Goal: Information Seeking & Learning: Learn about a topic

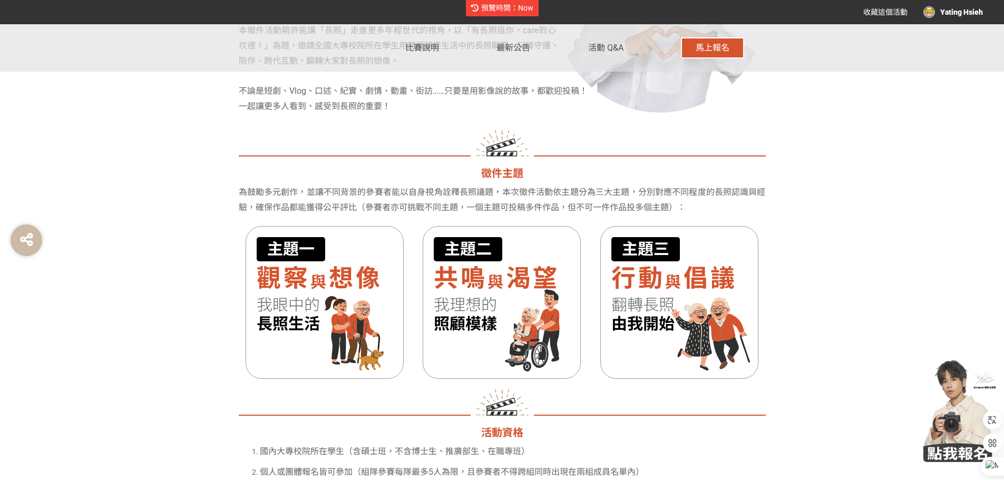
scroll to position [843, 0]
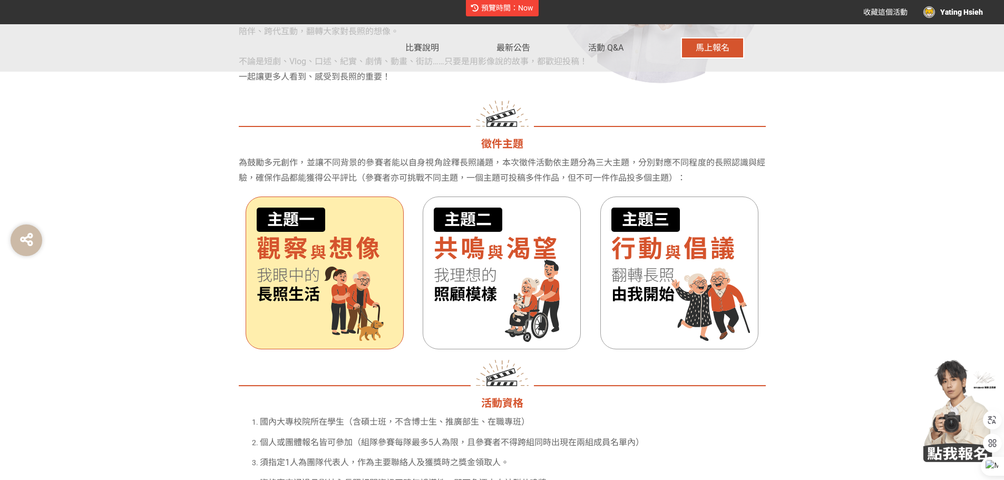
click at [288, 264] on h3 "主題一 觀察 與 想像 我眼中的 長照生活" at bounding box center [325, 256] width 136 height 96
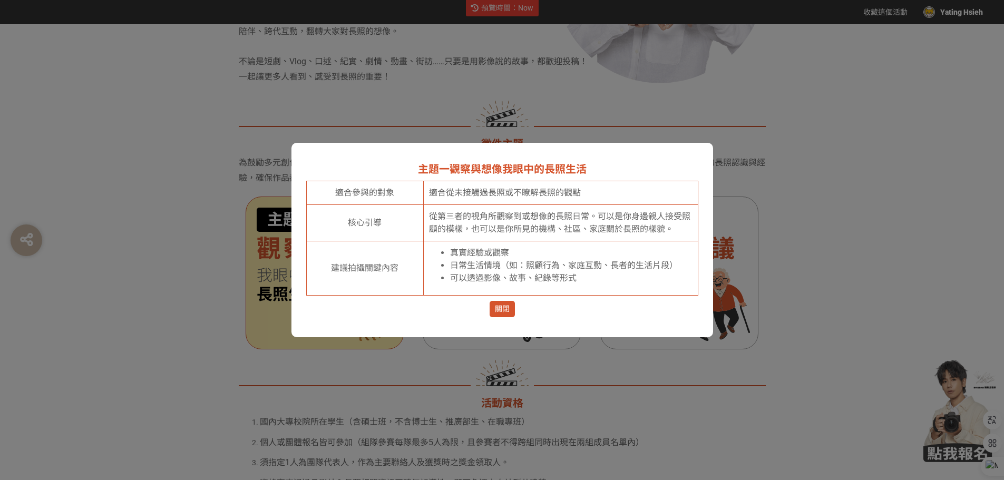
scroll to position [0, 0]
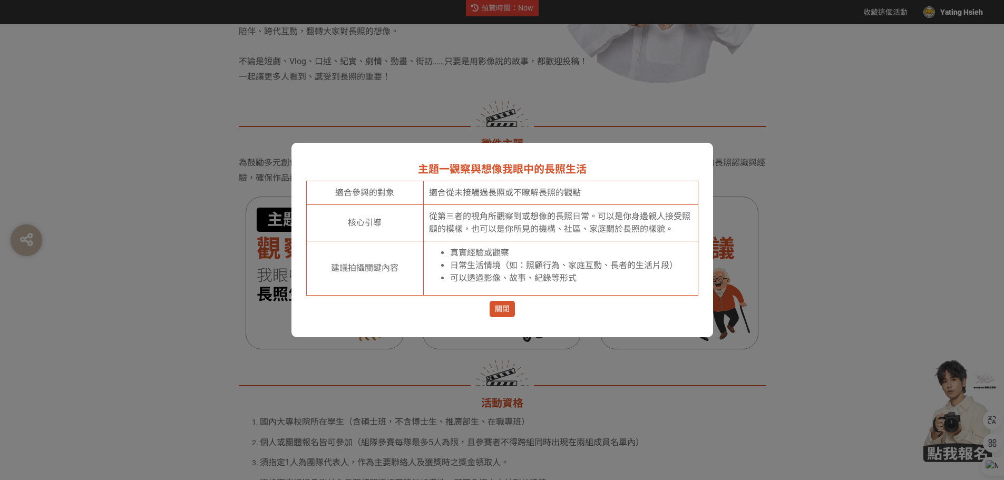
click at [502, 305] on span "關閉" at bounding box center [502, 309] width 15 height 11
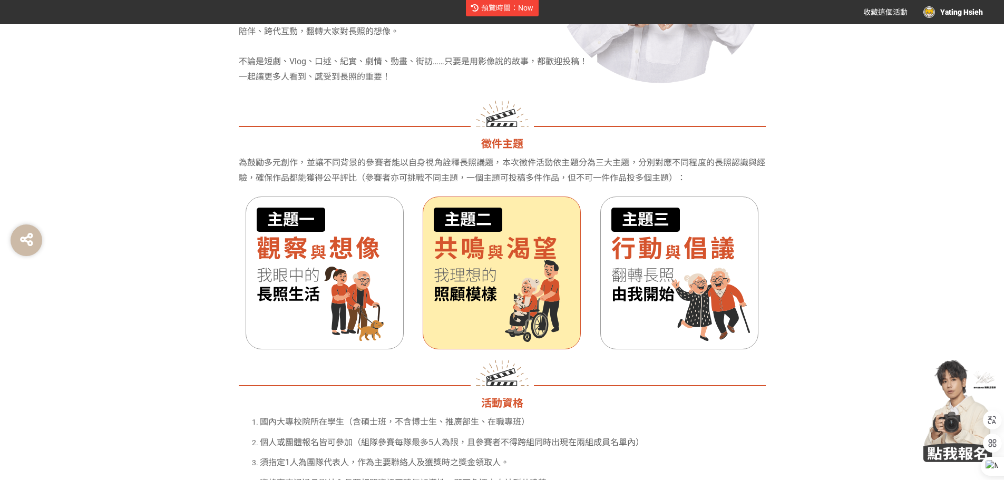
scroll to position [843, 0]
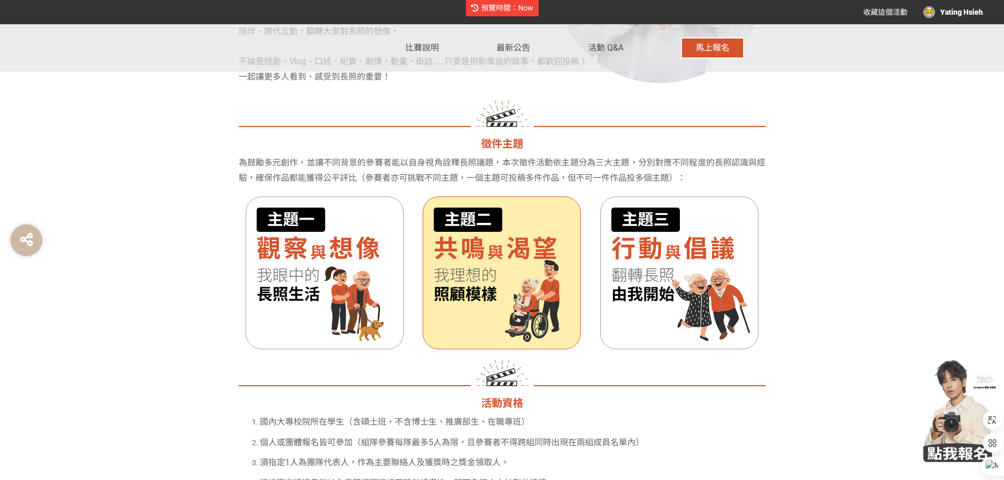
click at [483, 305] on div "主題二 共鳴 與 渴望 我理想的 照顧模樣" at bounding box center [502, 273] width 158 height 153
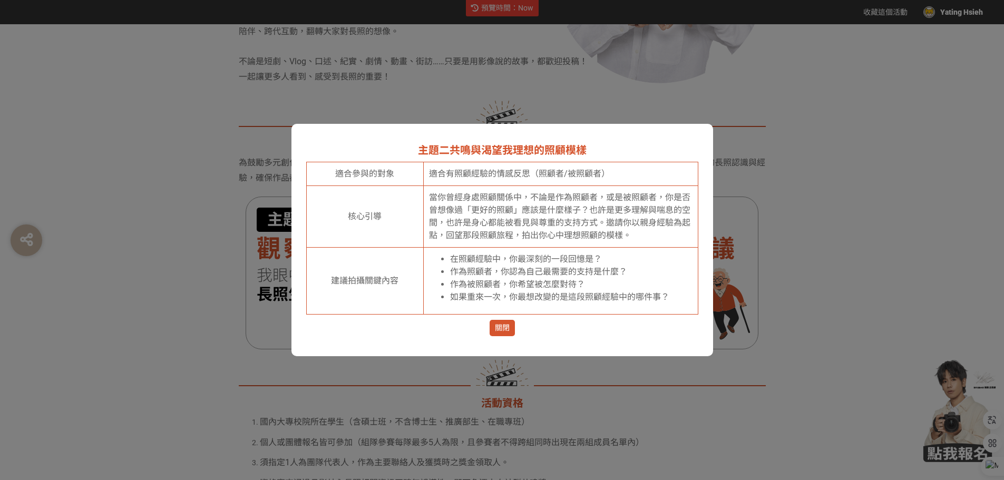
scroll to position [0, 0]
click at [499, 330] on span "關閉" at bounding box center [502, 328] width 15 height 11
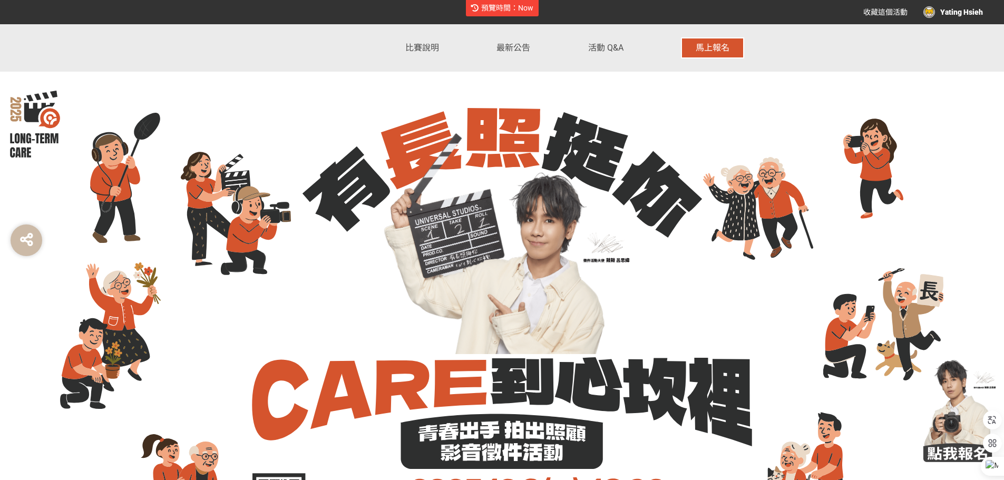
scroll to position [843, 0]
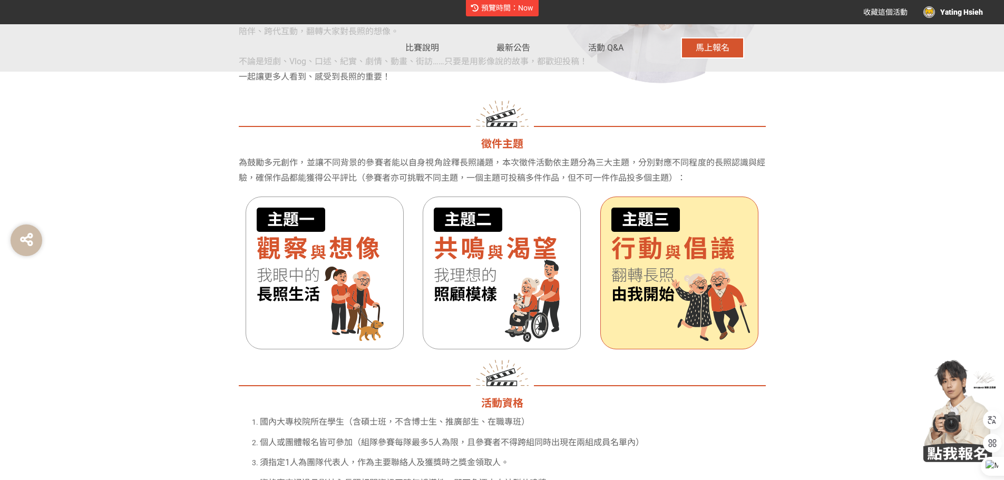
click at [672, 294] on span "由我開始" at bounding box center [679, 294] width 136 height 19
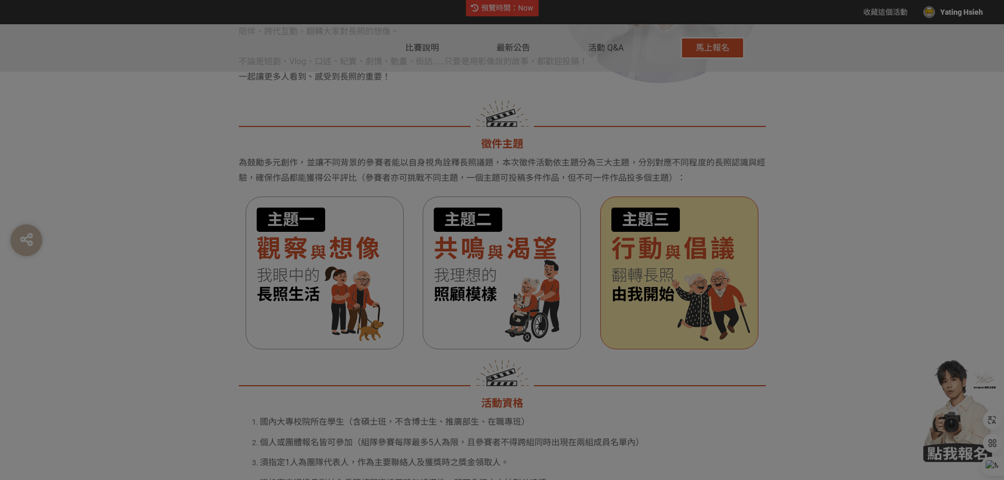
scroll to position [0, 0]
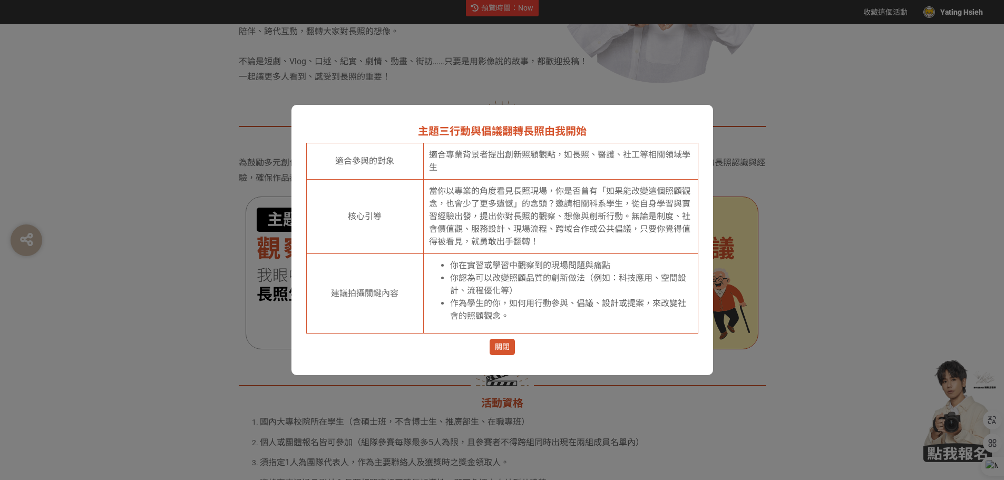
drag, startPoint x: 506, startPoint y: 344, endPoint x: 672, endPoint y: 292, distance: 174.0
click at [505, 344] on span "關閉" at bounding box center [502, 346] width 15 height 11
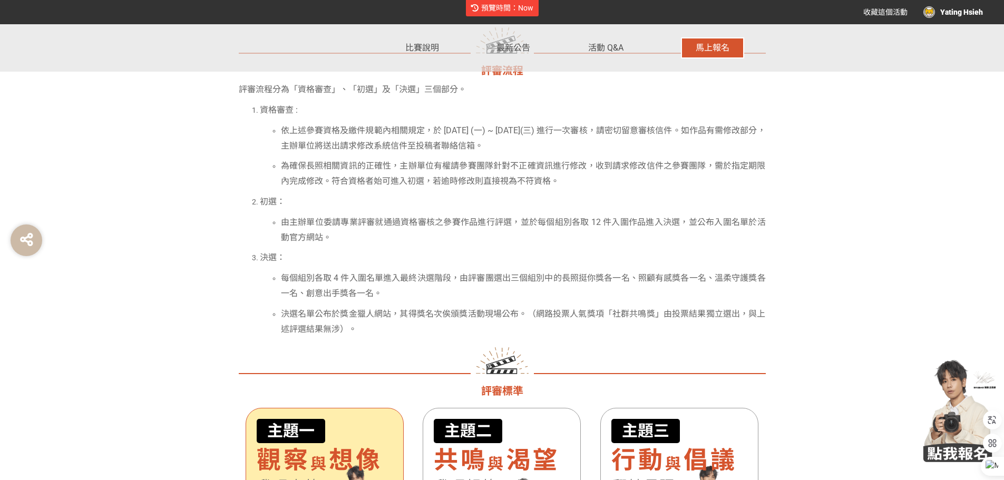
scroll to position [2787, 0]
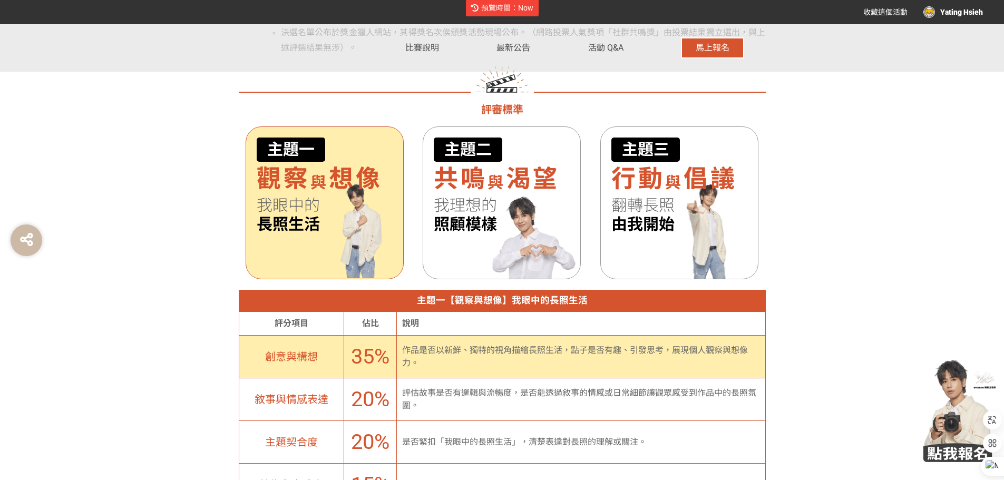
click at [319, 251] on div "主題一 觀察 與 想像 我眼中的 長照生活" at bounding box center [325, 202] width 158 height 153
click at [311, 255] on div "主題一 觀察 與 想像 我眼中的 長照生活" at bounding box center [325, 202] width 158 height 153
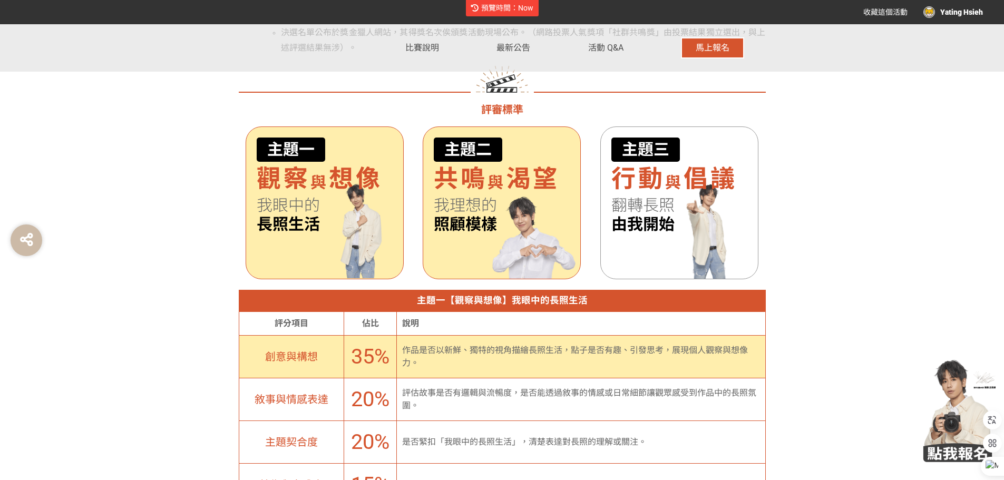
click at [542, 229] on span "照顧模樣" at bounding box center [502, 224] width 136 height 19
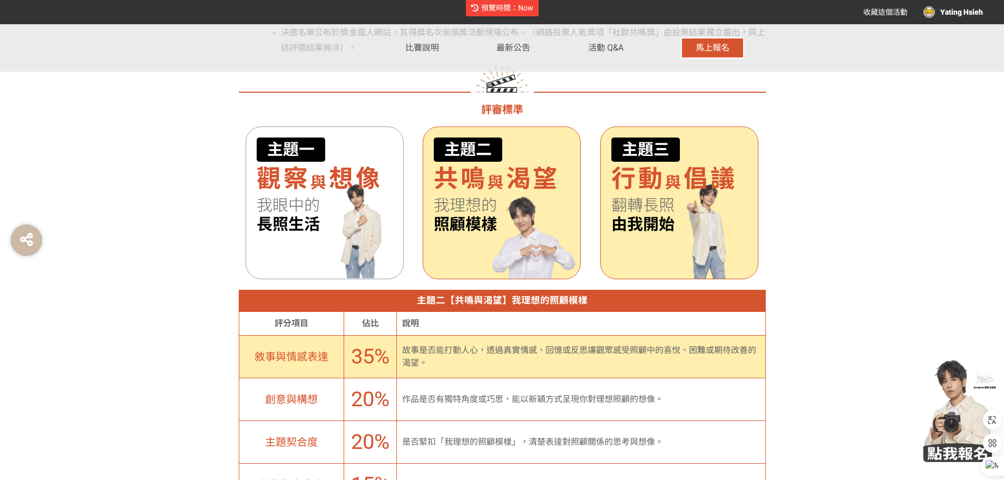
click at [680, 226] on span "由我開始" at bounding box center [679, 224] width 136 height 19
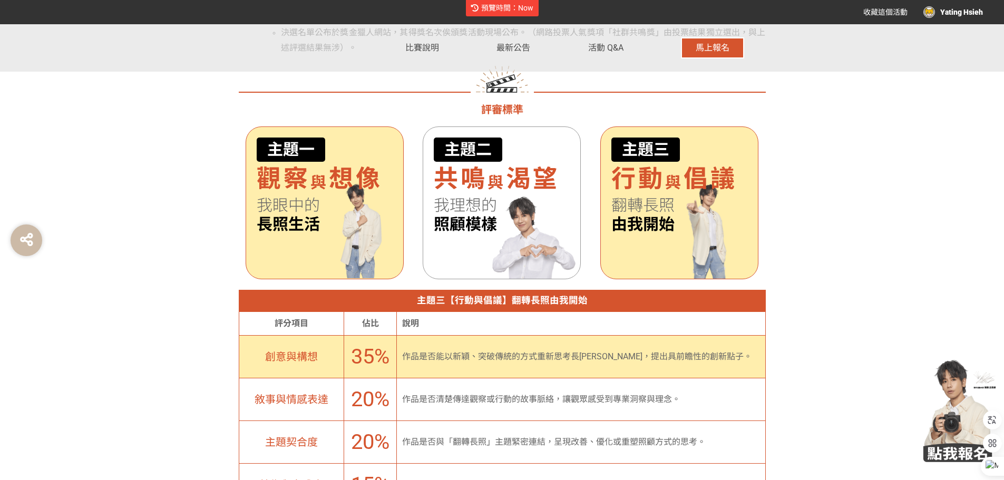
click at [274, 241] on div "主題一 觀察 與 想像 我眼中的 長照生活" at bounding box center [325, 202] width 158 height 153
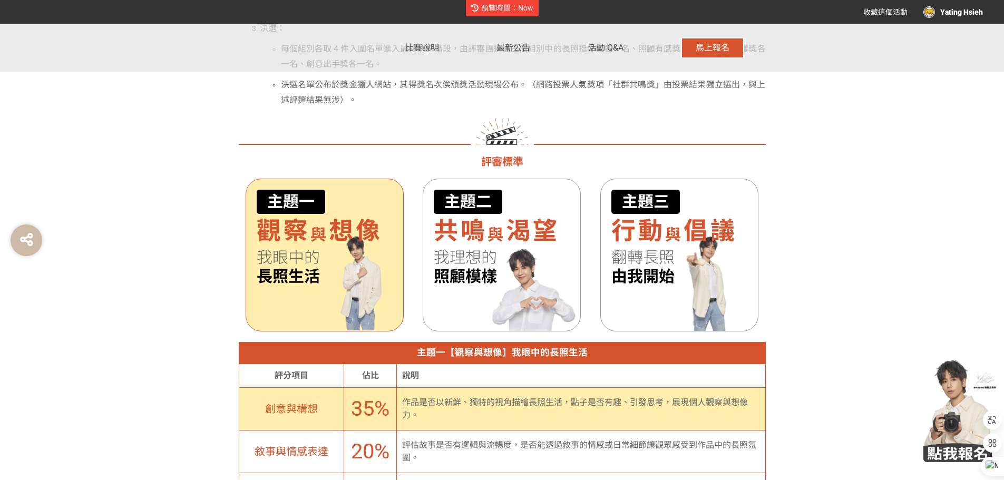
scroll to position [2734, 0]
click at [331, 257] on span "我眼中的" at bounding box center [325, 258] width 136 height 19
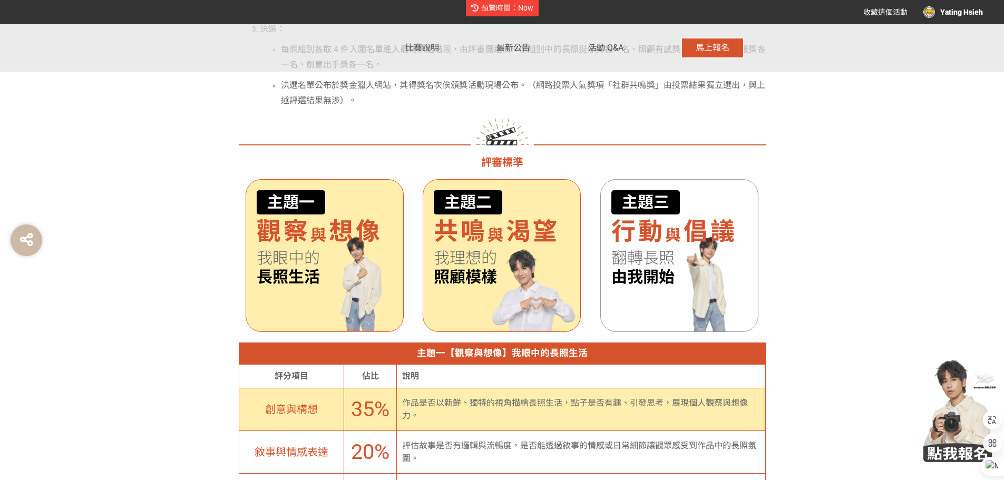
click at [476, 258] on span "我理想的" at bounding box center [502, 258] width 136 height 19
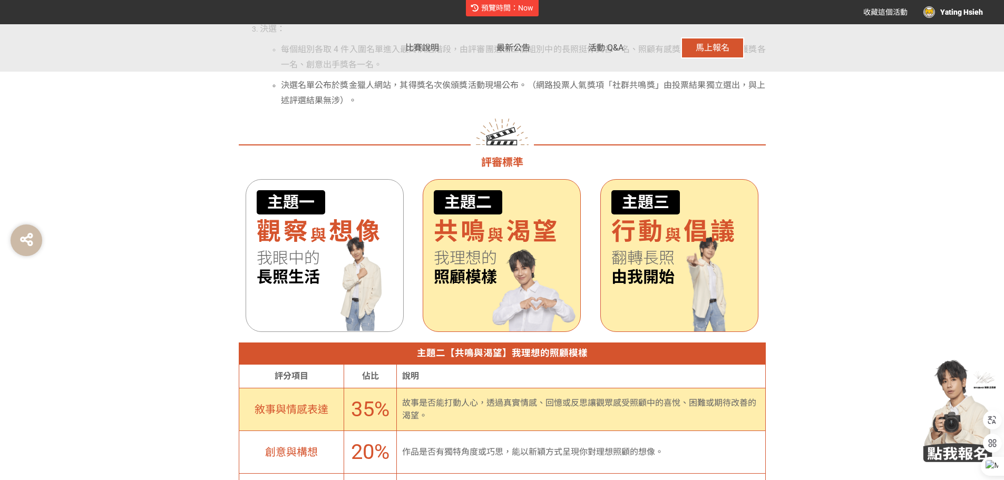
click at [639, 272] on span "由我開始" at bounding box center [679, 277] width 136 height 19
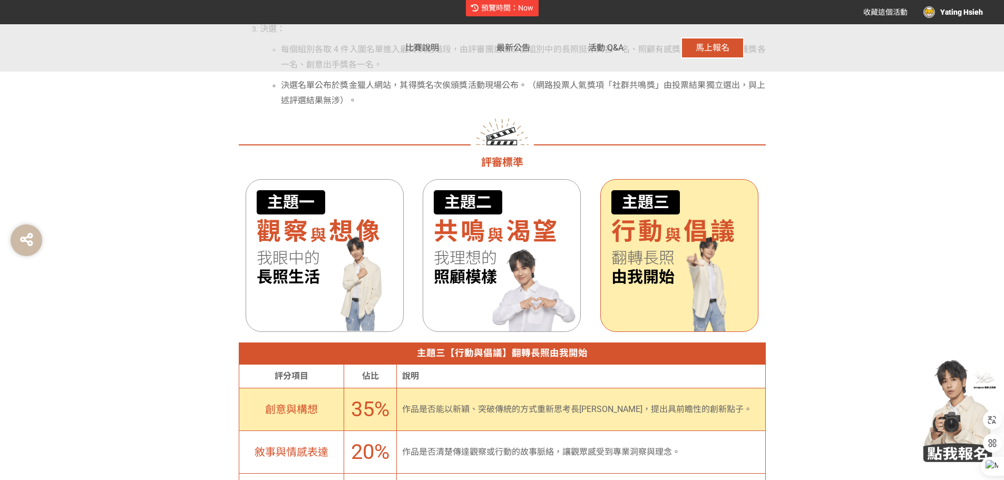
click at [848, 343] on section "有長照挺你，care 到心坎裡！ 青春出手，拍出照顧影音徵件活動 活動緣起 在日常生活中，有許多需要被照顧的人，無論是生理上的失能、到心理上的疾患；但這些需求…" at bounding box center [502, 486] width 1004 height 5263
click at [905, 257] on section "有長照挺你，care 到心坎裡！ 青春出手，拍出照顧影音徵件活動 活動緣起 在日常生活中，有許多需要被照顧的人，無論是生理上的失能、到心理上的疾患；但這些需求…" at bounding box center [502, 486] width 1004 height 5263
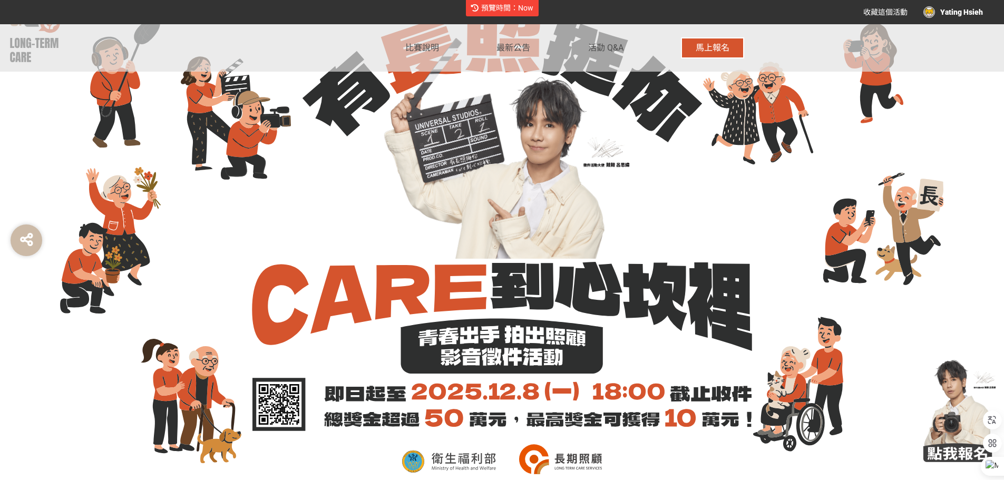
scroll to position [0, 0]
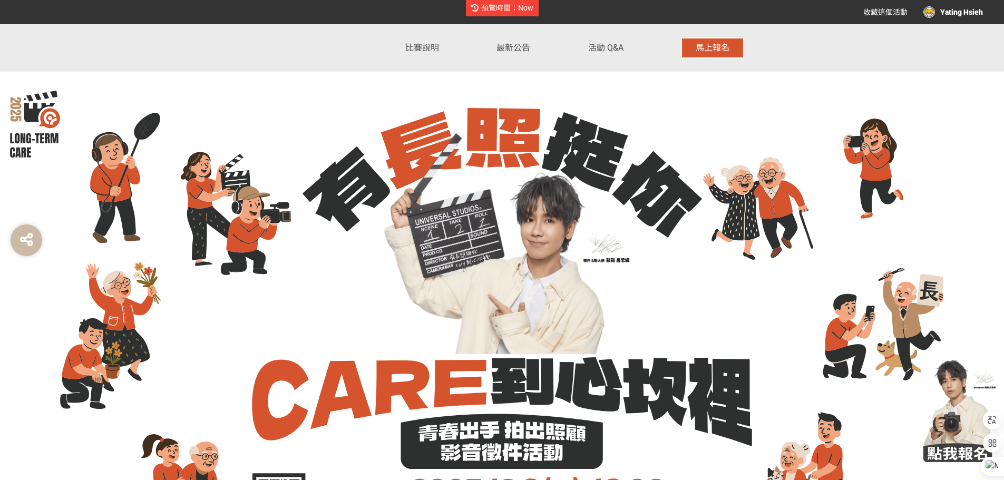
click at [916, 231] on div at bounding box center [502, 301] width 1004 height 554
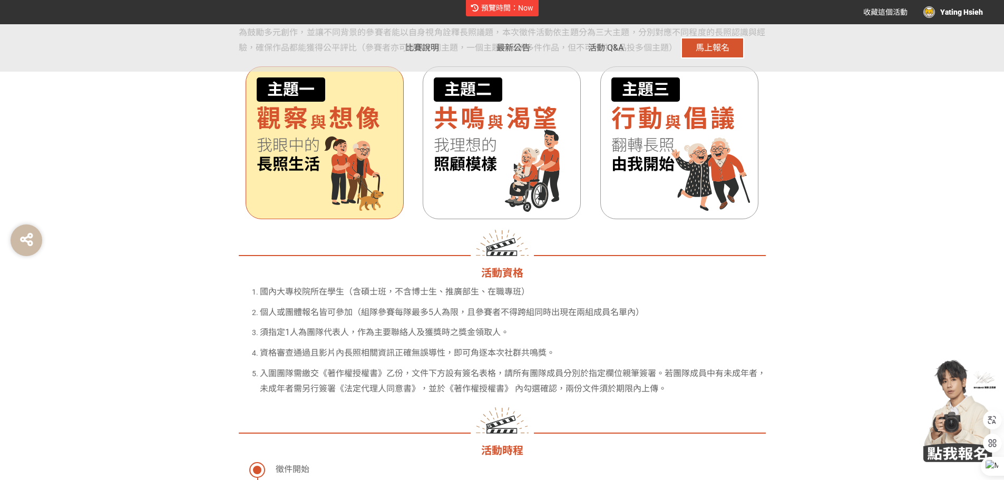
scroll to position [949, 0]
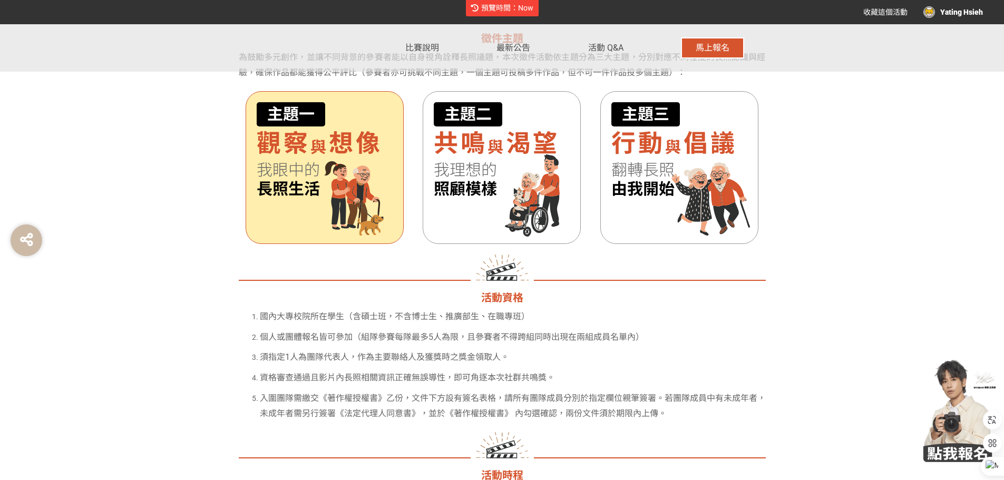
click at [339, 193] on span "長照生活" at bounding box center [325, 189] width 136 height 19
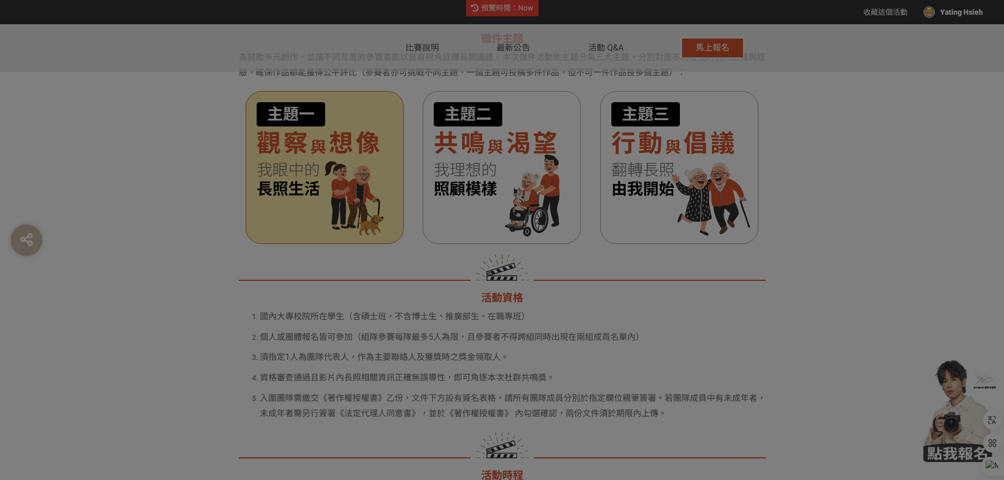
scroll to position [0, 0]
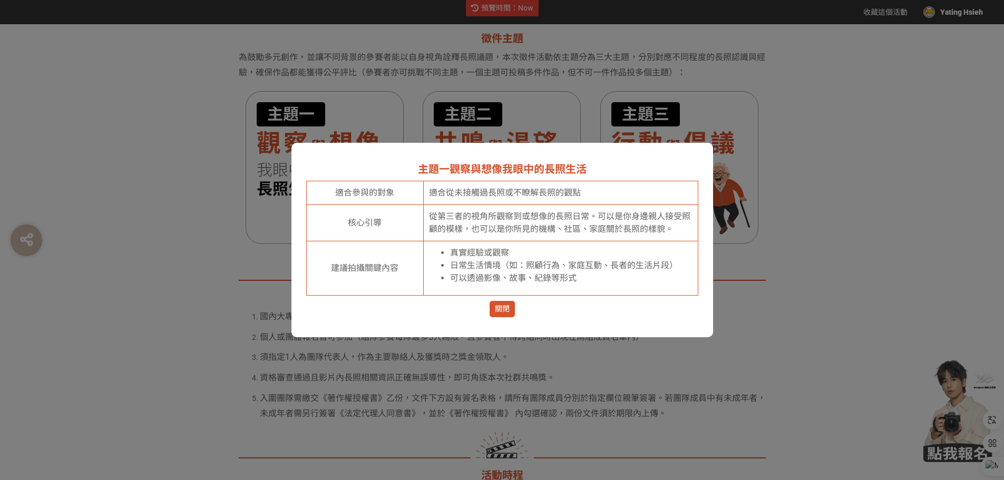
click at [496, 305] on span "關閉" at bounding box center [502, 309] width 15 height 11
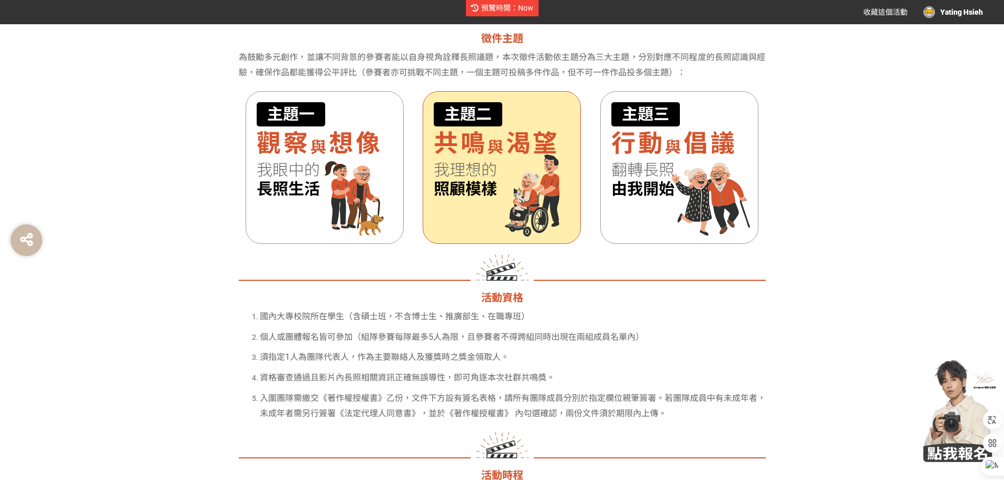
scroll to position [949, 0]
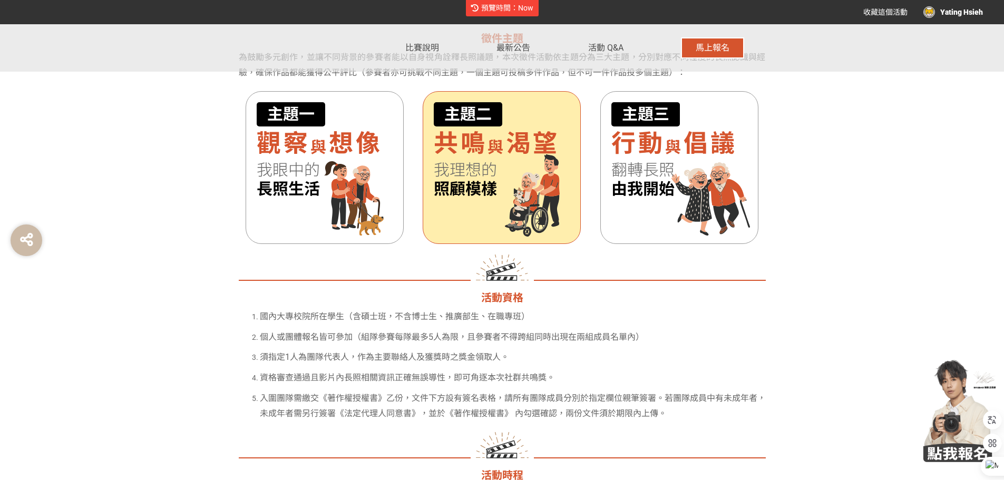
click at [511, 208] on div "主題二 共鳴 與 渴望 我理想的 照顧模樣" at bounding box center [502, 167] width 158 height 153
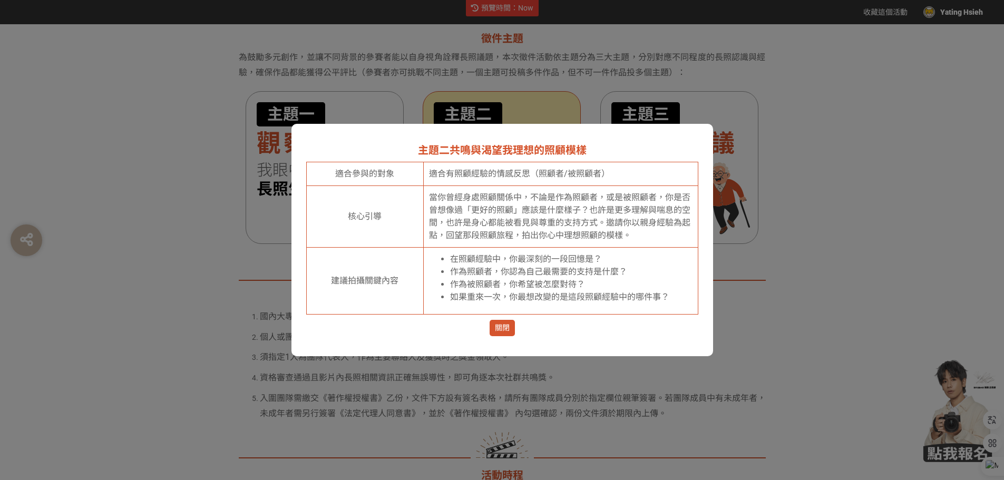
scroll to position [0, 0]
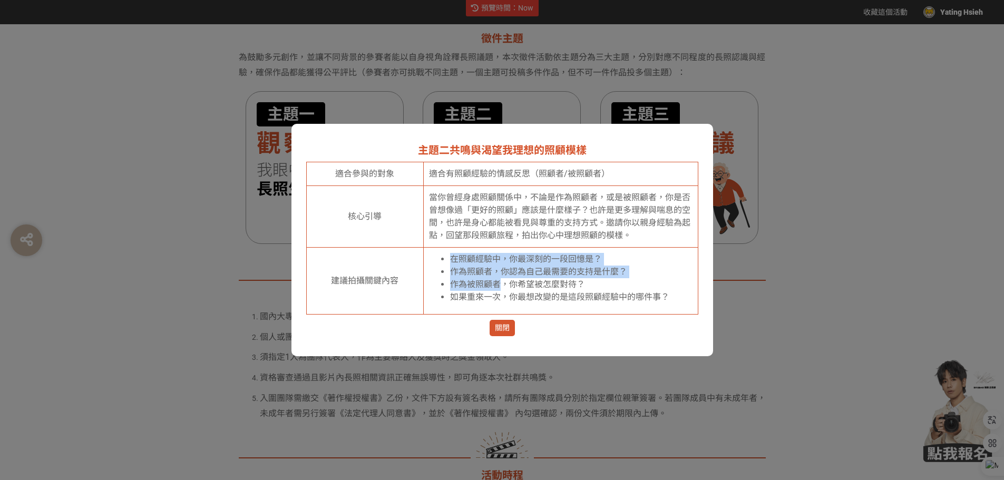
drag, startPoint x: 493, startPoint y: 275, endPoint x: 475, endPoint y: 263, distance: 21.1
click at [470, 248] on td "在照顧經驗中，你最深刻的一段回憶是？ 作為照顧者，你認為自己最需要的支持是什麼？ 作為被照顧者，你希望被怎麼對待？ 如果重來一次，你最想改變的是這段照顧經驗中…" at bounding box center [561, 281] width 274 height 67
click at [504, 333] on span "關閉" at bounding box center [502, 328] width 15 height 11
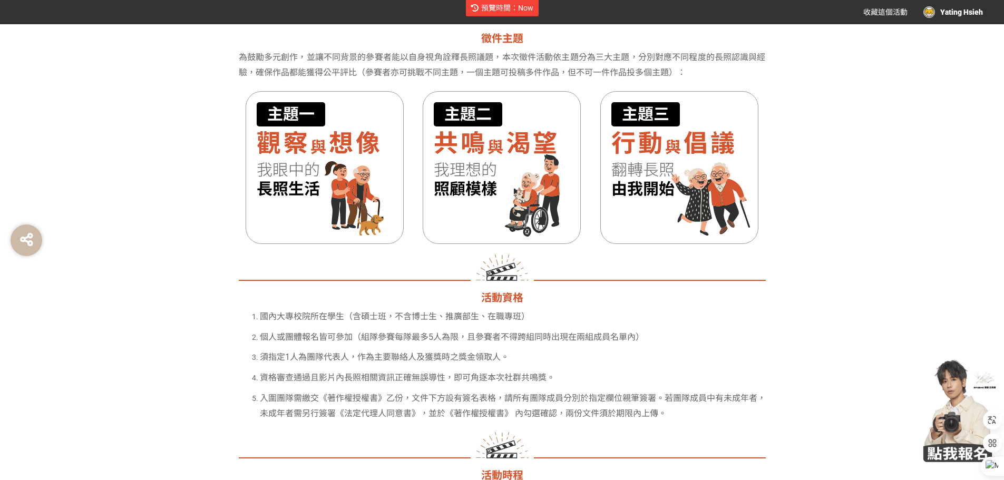
scroll to position [949, 0]
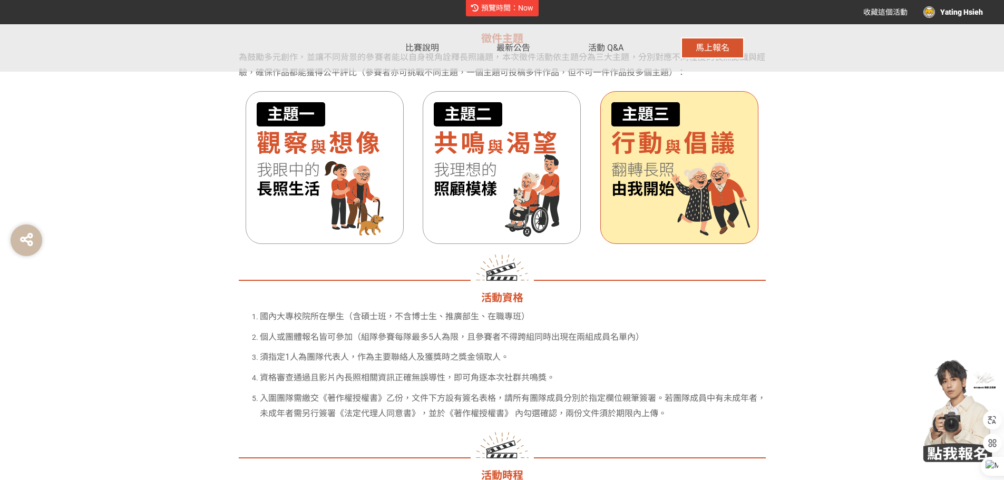
click at [649, 218] on div "主題三 行動 與 倡議 翻轉長照 由我開始" at bounding box center [679, 167] width 158 height 153
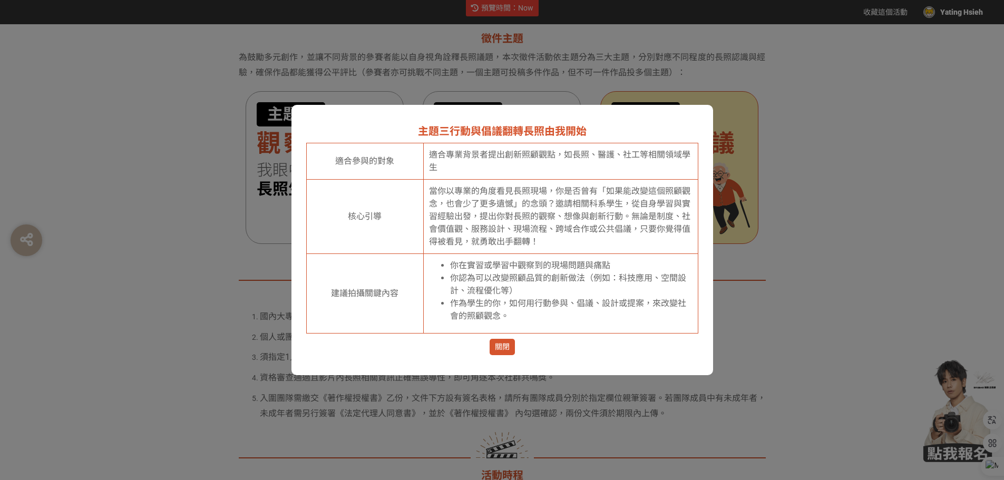
scroll to position [0, 0]
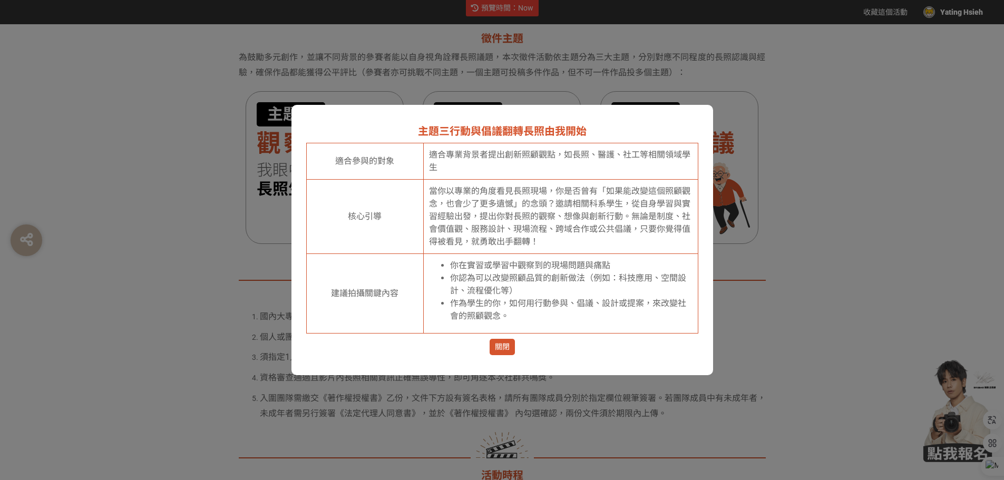
click at [512, 346] on button "關閉" at bounding box center [502, 347] width 25 height 16
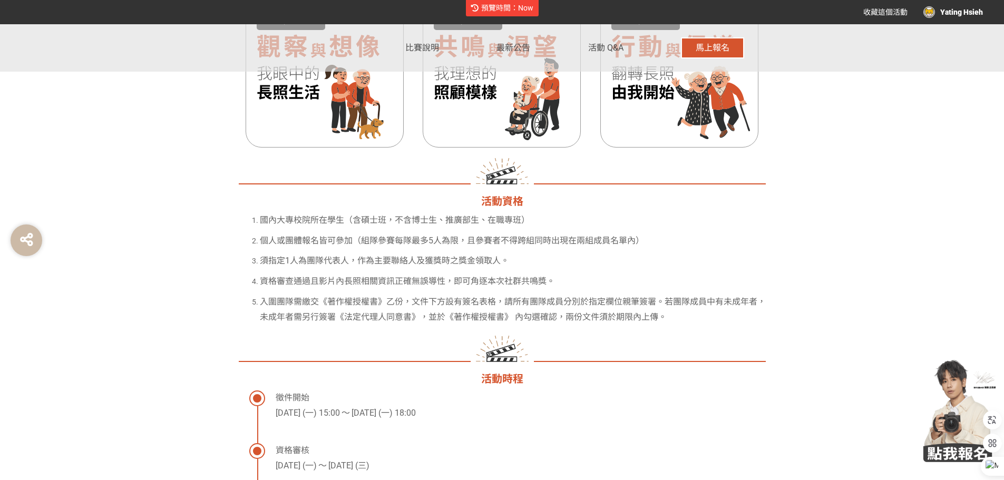
scroll to position [1159, 0]
